Goal: Information Seeking & Learning: Learn about a topic

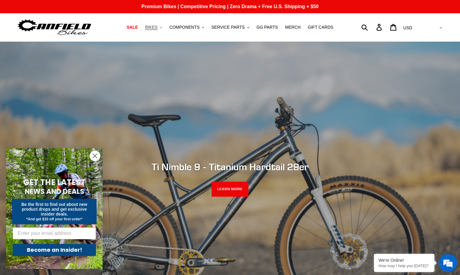
click at [161, 29] on button "BIKES .cls-1{fill:#231f20}" at bounding box center [153, 27] width 23 height 8
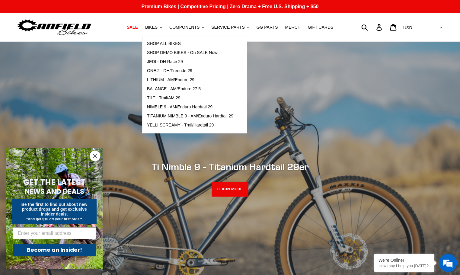
click at [365, 74] on div "slideshow" at bounding box center [230, 179] width 460 height 275
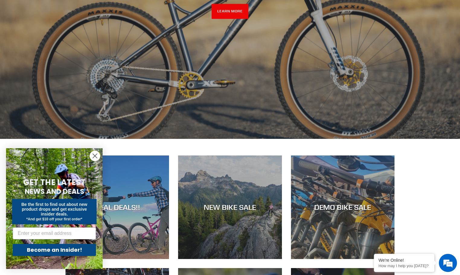
scroll to position [178, 0]
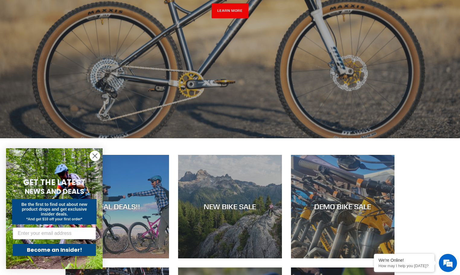
click at [97, 155] on circle "Close dialog" at bounding box center [95, 156] width 10 height 10
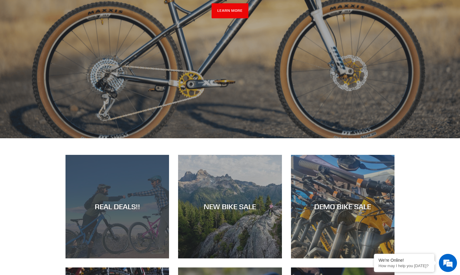
click at [123, 258] on div "REAL DEALS!!" at bounding box center [117, 258] width 104 height 0
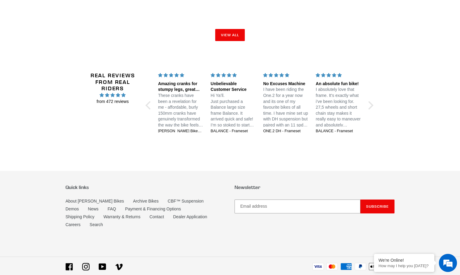
scroll to position [1073, 0]
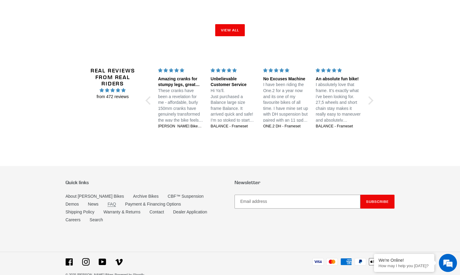
click at [107, 202] on link "FAQ" at bounding box center [111, 204] width 8 height 5
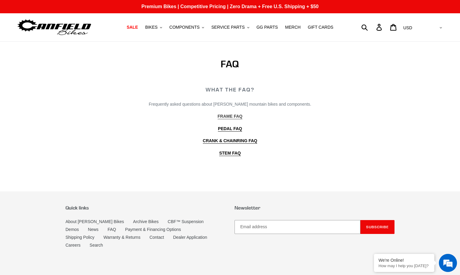
click at [225, 115] on b "FRAME FAQ" at bounding box center [230, 116] width 25 height 5
